Goal: Information Seeking & Learning: Learn about a topic

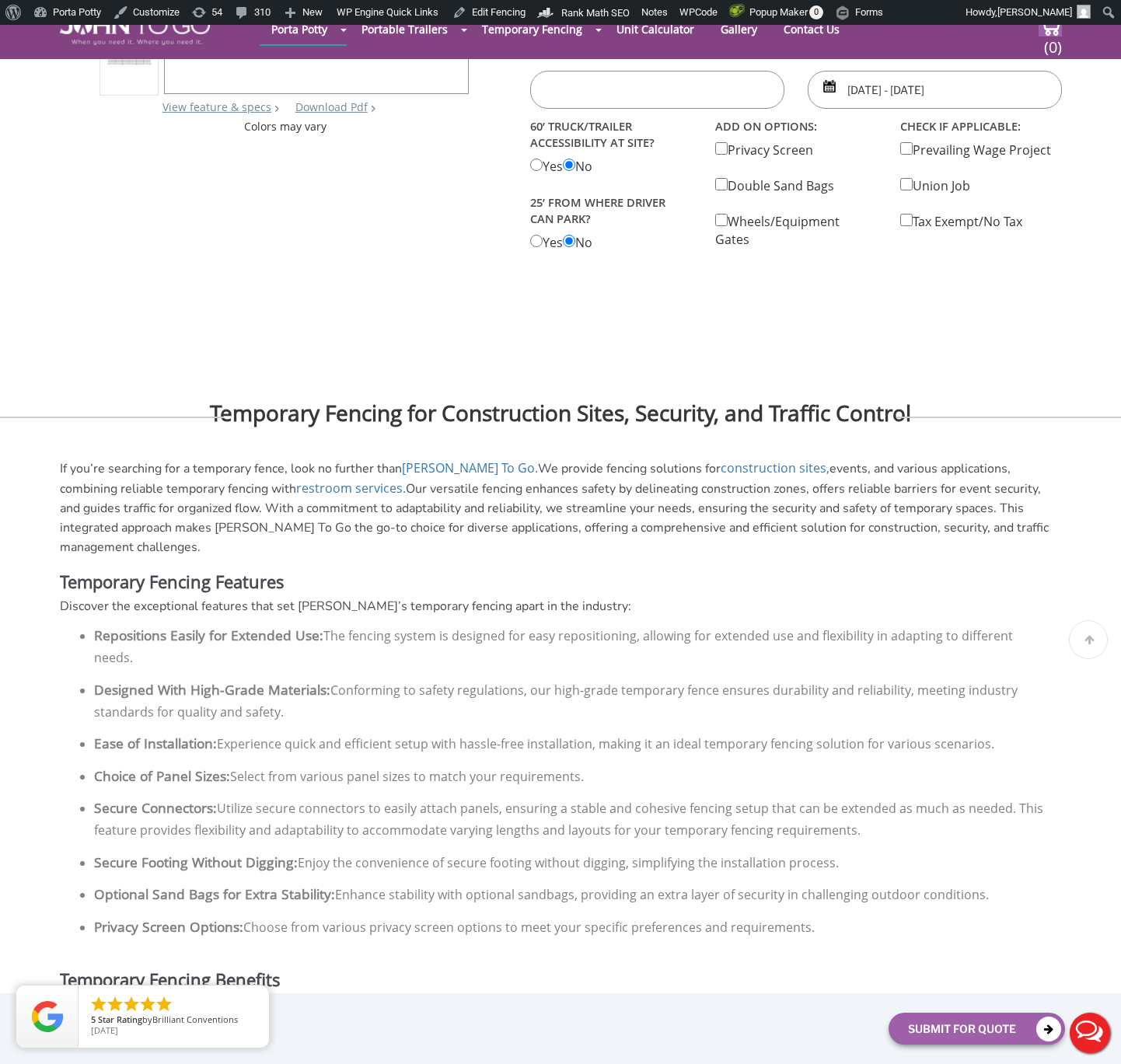
scroll to position [429, 0]
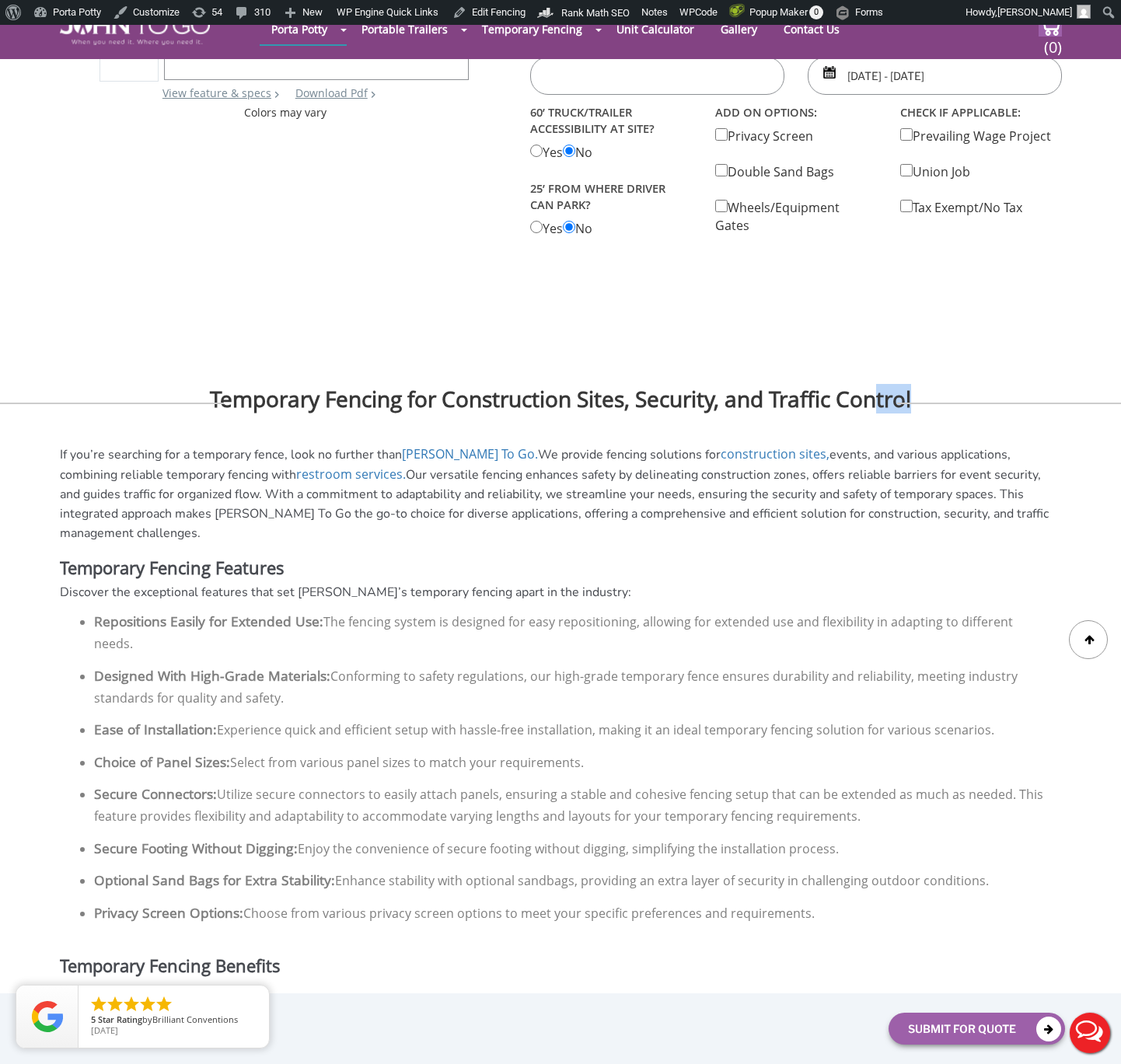
drag, startPoint x: 891, startPoint y: 405, endPoint x: 969, endPoint y: 409, distance: 78.1
click at [969, 409] on h2 "Temporary Fencing for Construction Sites, Security, and Traffic Control" at bounding box center [560, 382] width 1121 height 57
click at [882, 411] on h2 "Temporary Fencing for Construction Sites, Security, and Traffic Control" at bounding box center [560, 382] width 1121 height 57
click at [316, 400] on h2 "Temporary Fencing for Construction Sites, Security, and Traffic Control" at bounding box center [560, 382] width 1121 height 57
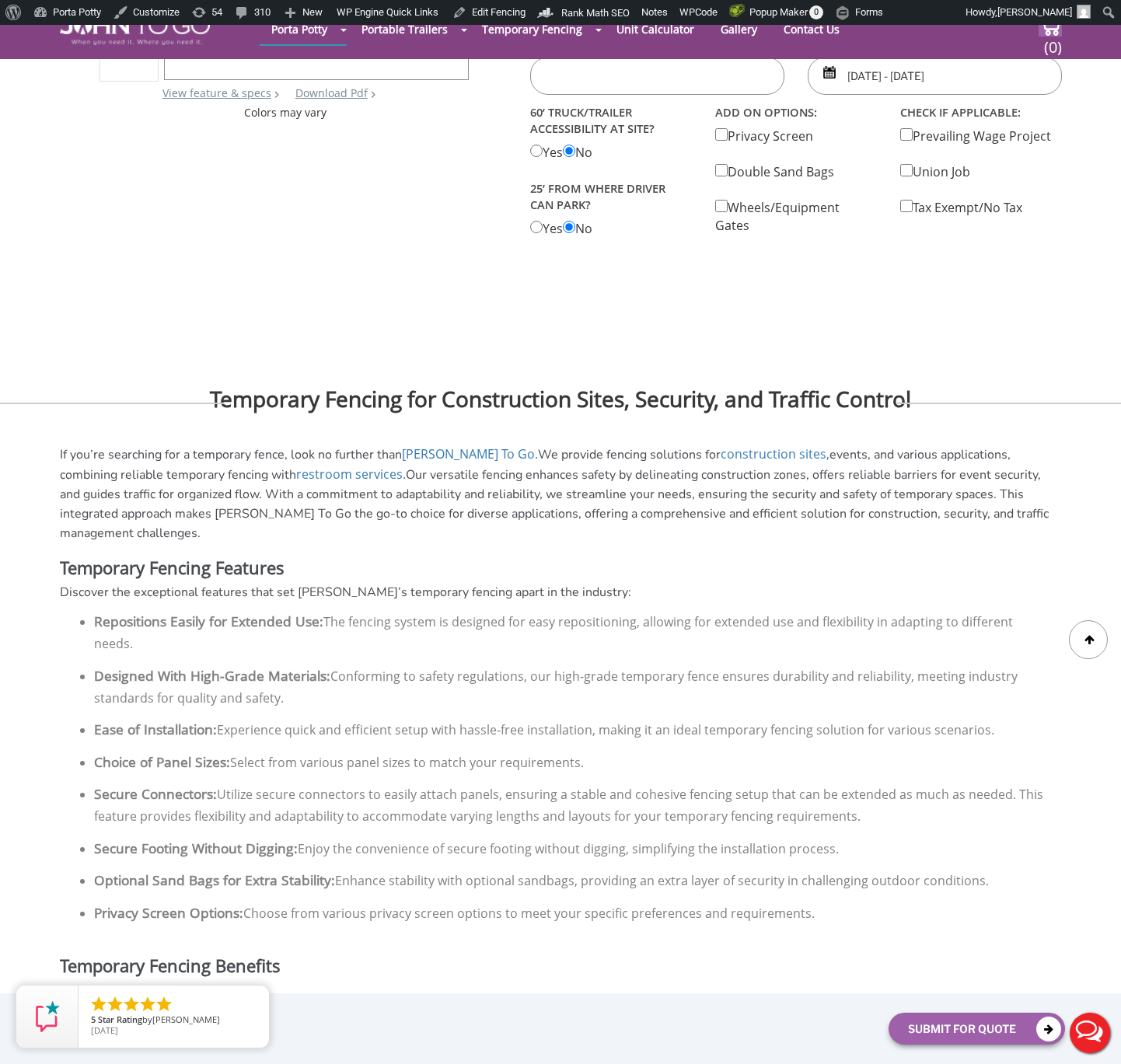
click at [316, 400] on h2 "Temporary Fencing for Construction Sites, Security, and Traffic Control" at bounding box center [560, 382] width 1121 height 57
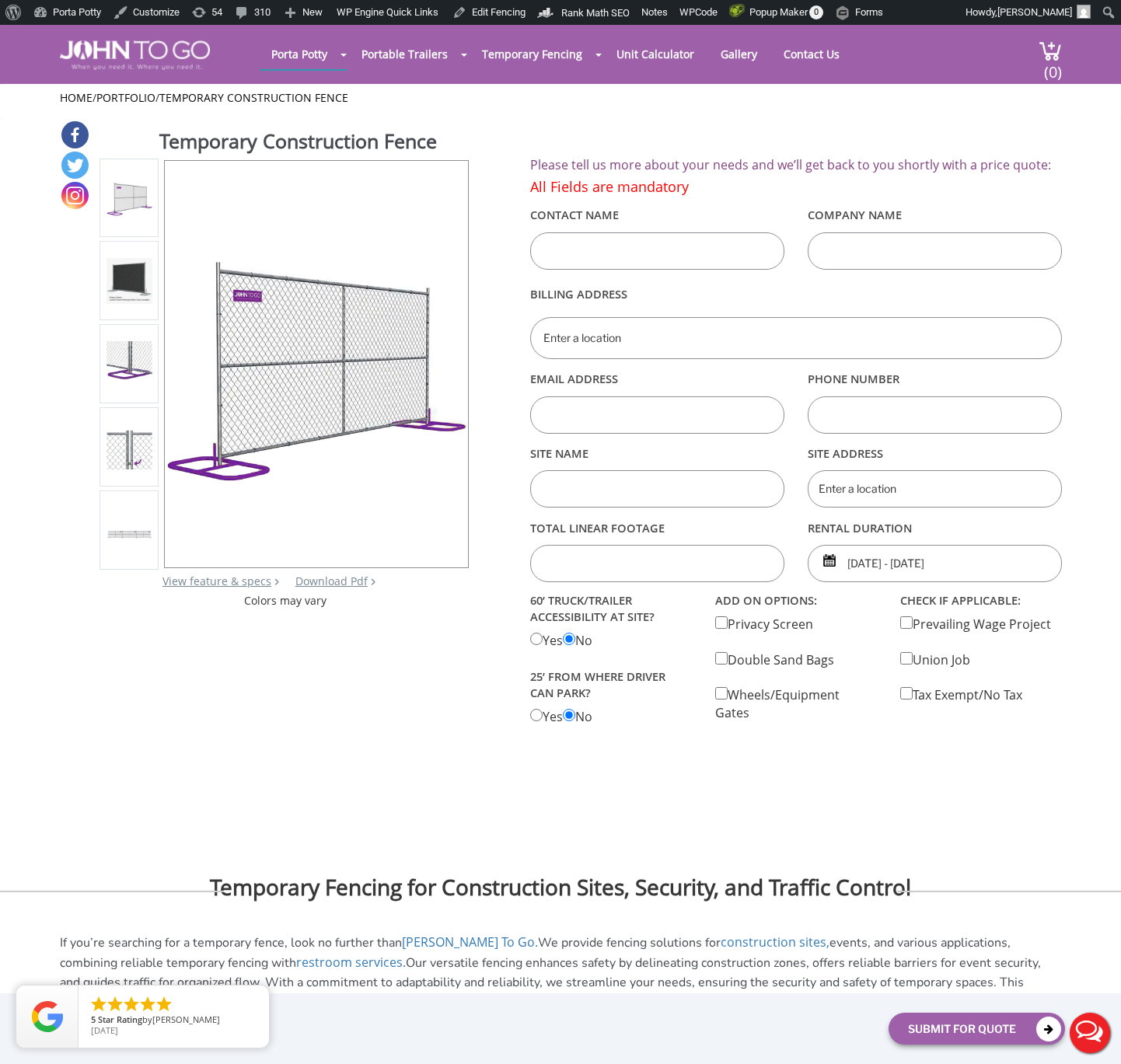
scroll to position [0, 0]
click at [574, 55] on div at bounding box center [560, 532] width 1121 height 1064
click at [544, 98] on link "Barricade Fencing" at bounding box center [525, 98] width 94 height 14
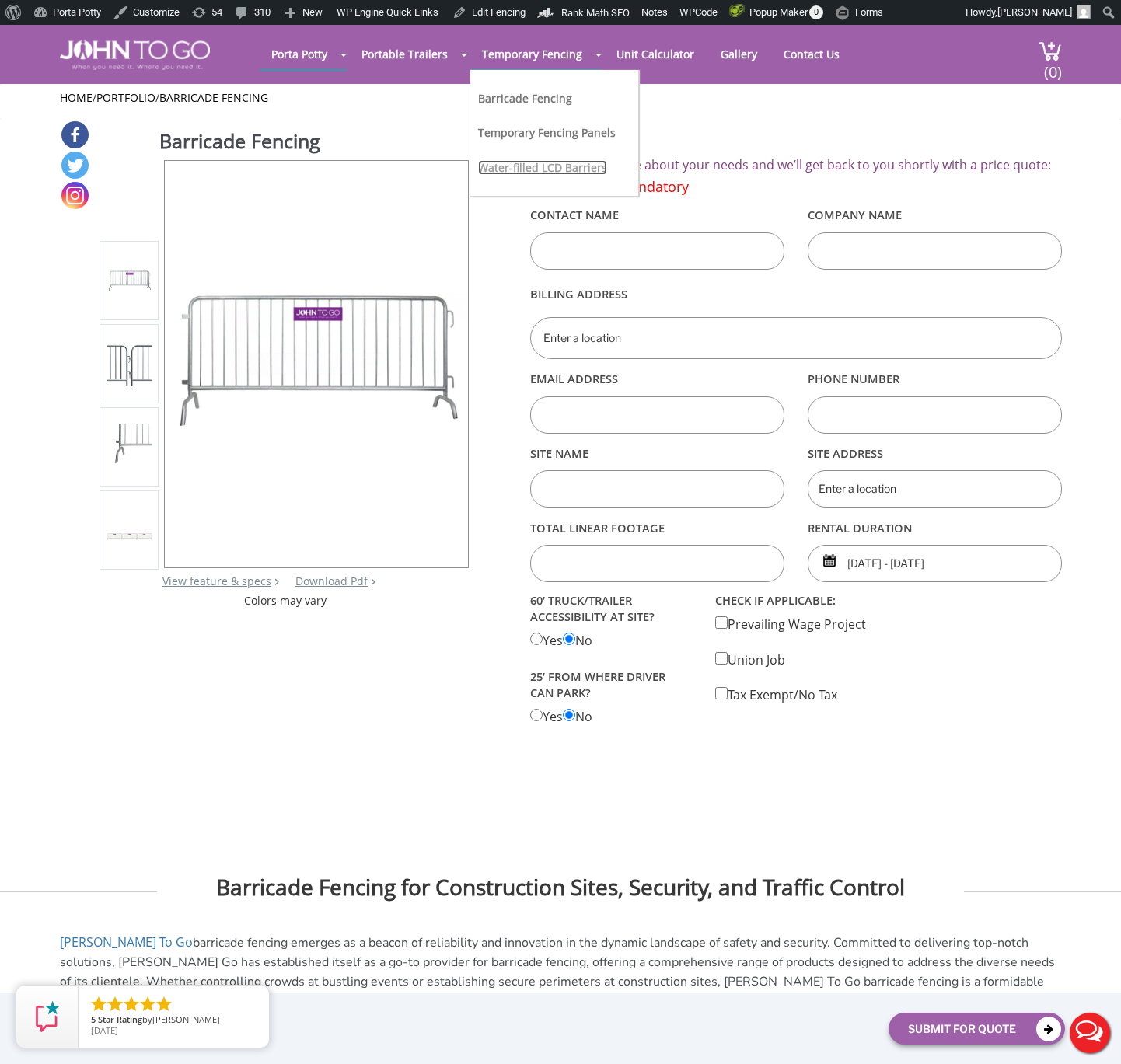
click at [583, 170] on link "Water-filled LCD Barriers" at bounding box center [542, 167] width 129 height 14
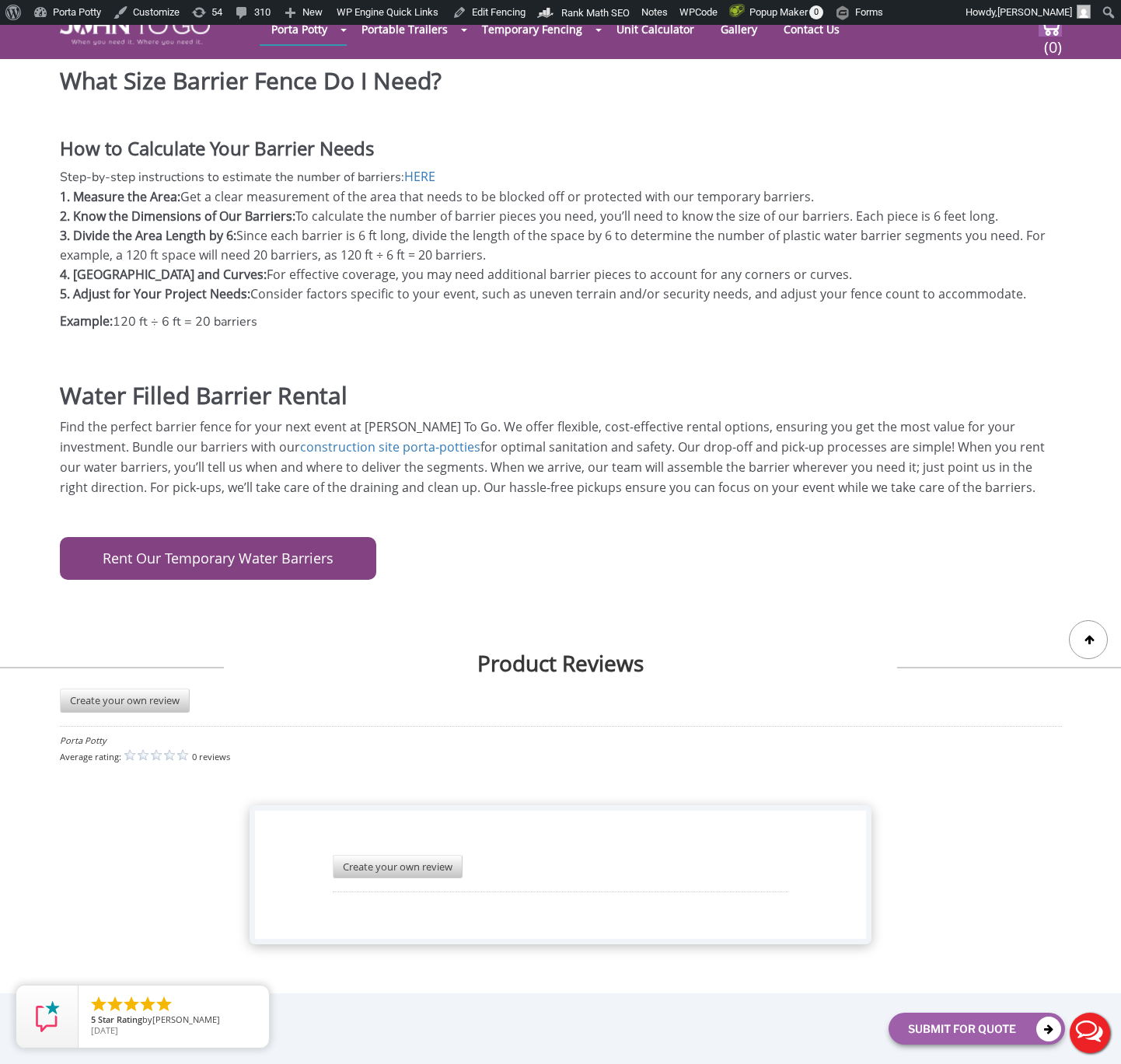
scroll to position [1087, 0]
